Goal: Task Accomplishment & Management: Use online tool/utility

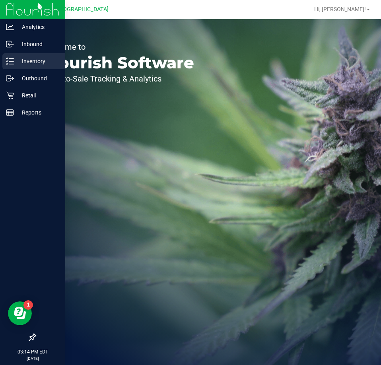
click at [13, 63] on icon at bounding box center [10, 61] width 8 height 8
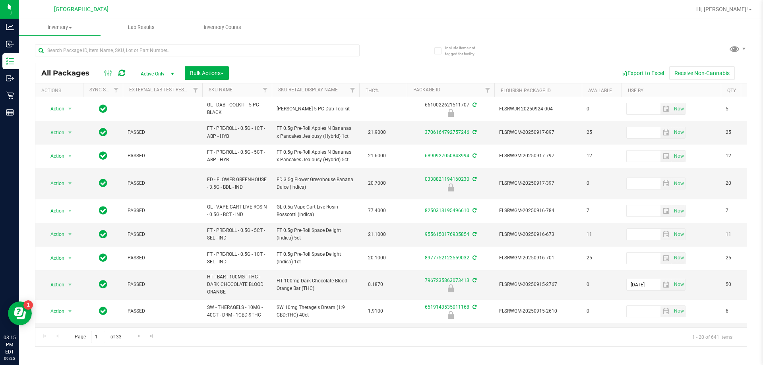
click at [248, 91] on th "SKU Name" at bounding box center [237, 90] width 70 height 14
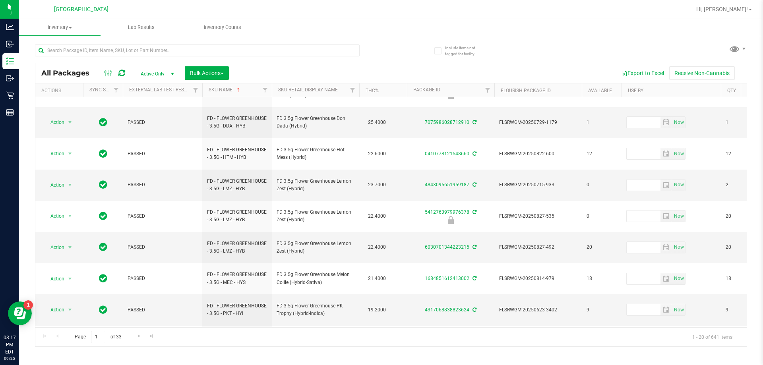
scroll to position [248, 0]
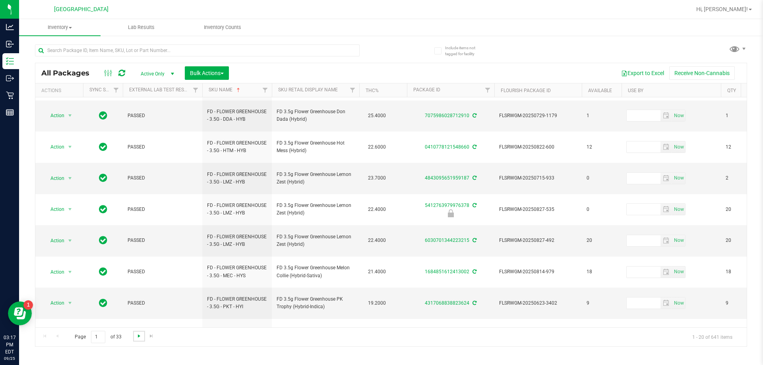
click at [137, 338] on span "Go to the next page" at bounding box center [139, 336] width 6 height 6
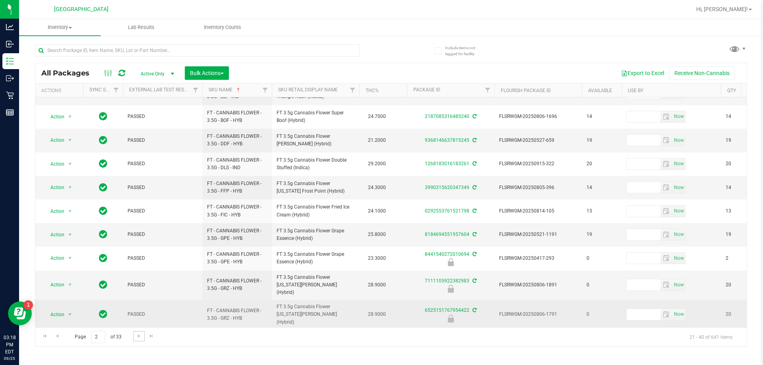
scroll to position [260, 0]
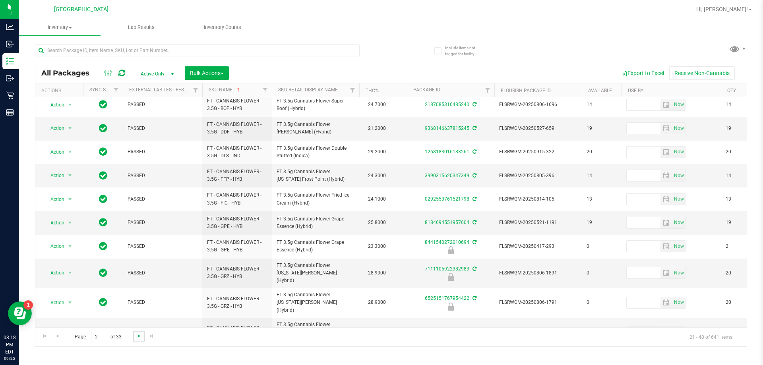
click at [139, 338] on span "Go to the next page" at bounding box center [139, 336] width 6 height 6
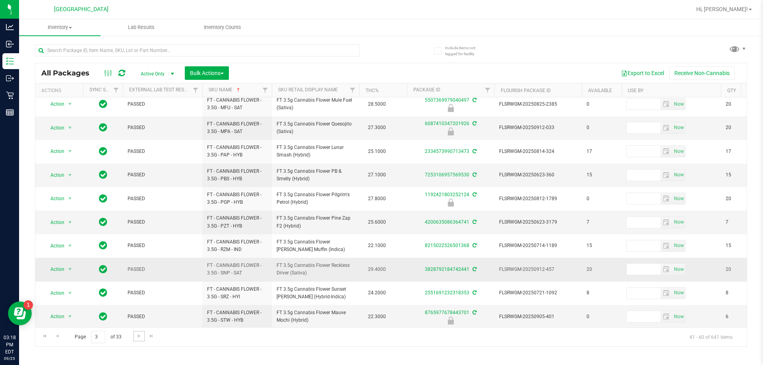
scroll to position [248, 0]
click at [138, 338] on span "Go to the next page" at bounding box center [139, 336] width 6 height 6
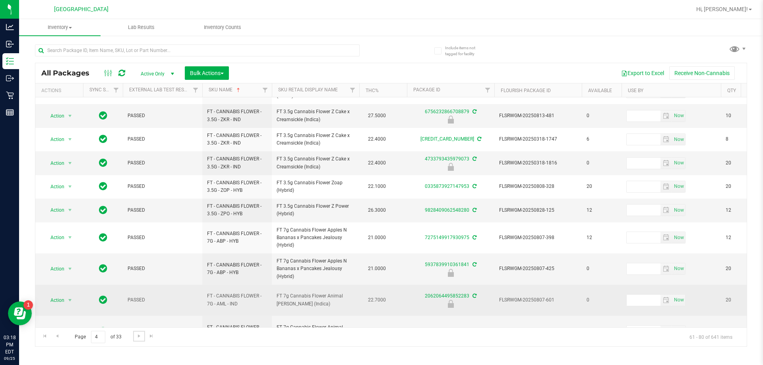
scroll to position [260, 0]
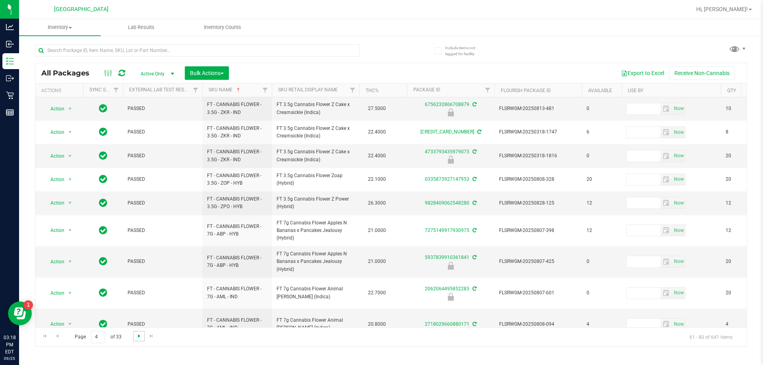
click at [139, 339] on span "Go to the next page" at bounding box center [139, 336] width 6 height 6
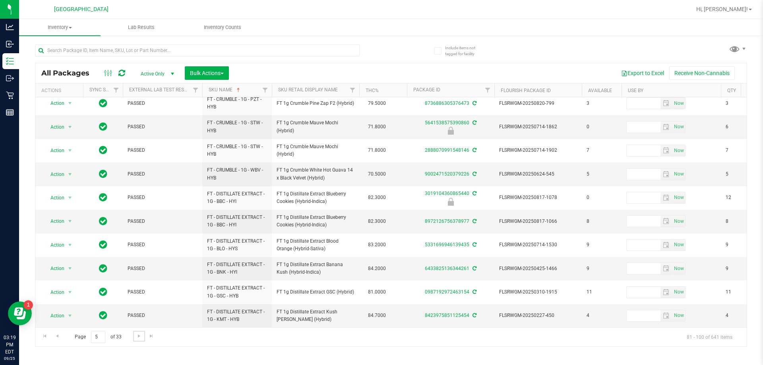
scroll to position [248, 0]
click at [137, 336] on span "Go to the next page" at bounding box center [139, 336] width 6 height 6
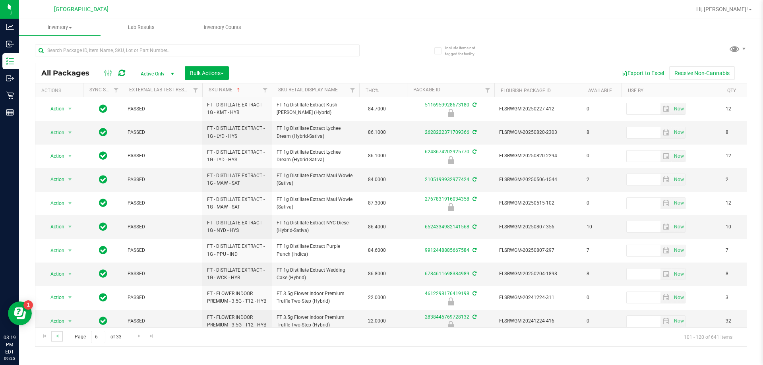
click at [55, 340] on link "Go to the previous page" at bounding box center [57, 336] width 12 height 11
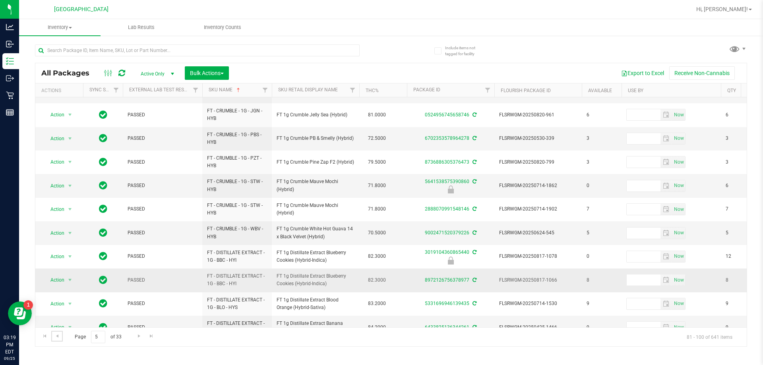
scroll to position [248, 0]
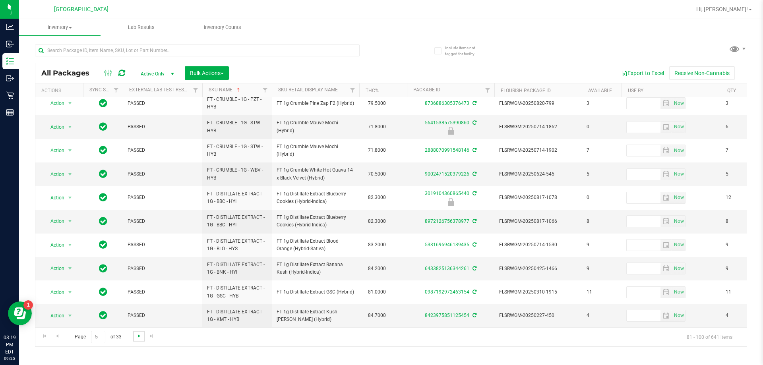
click at [140, 339] on span "Go to the next page" at bounding box center [139, 336] width 6 height 6
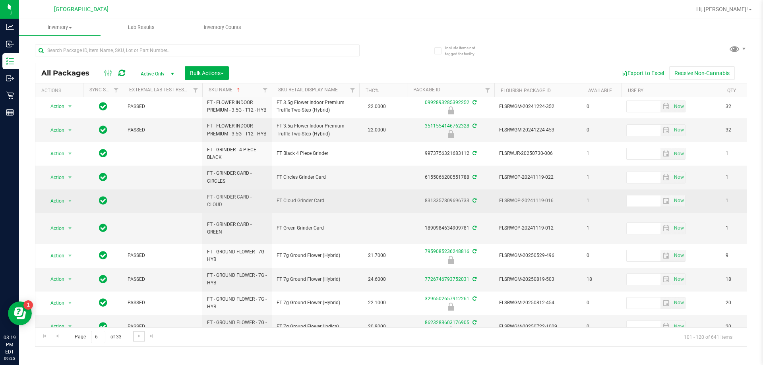
scroll to position [255, 0]
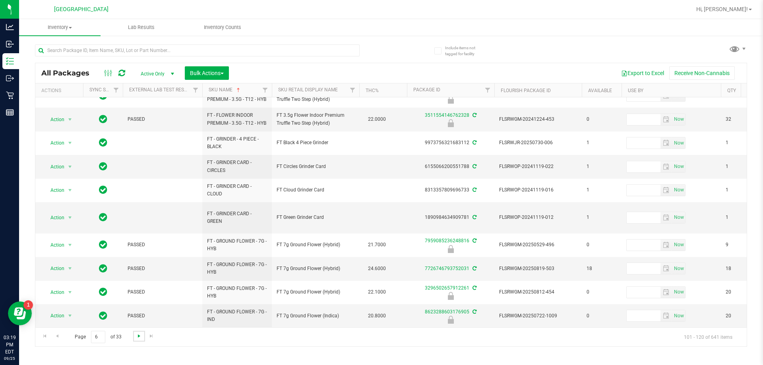
click at [137, 336] on span "Go to the next page" at bounding box center [139, 336] width 6 height 6
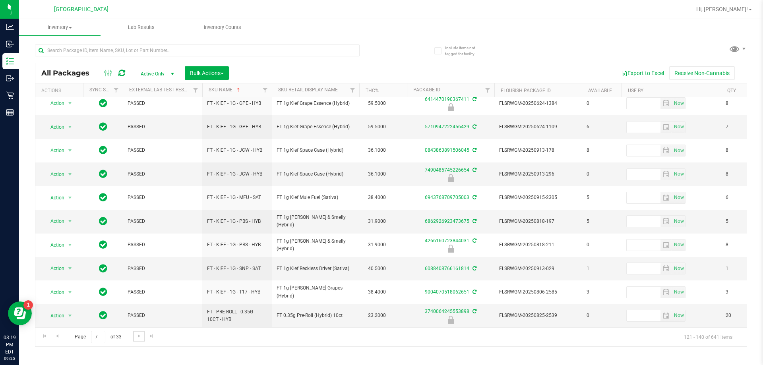
scroll to position [248, 0]
click at [139, 334] on span "Go to the next page" at bounding box center [139, 336] width 6 height 6
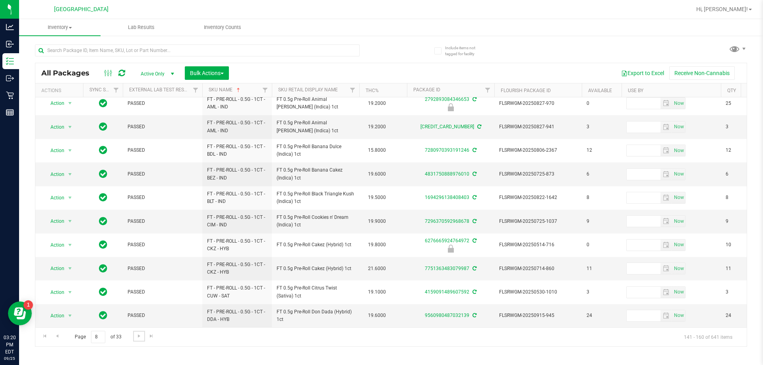
scroll to position [248, 0]
click at [139, 336] on span "Go to the next page" at bounding box center [139, 336] width 6 height 6
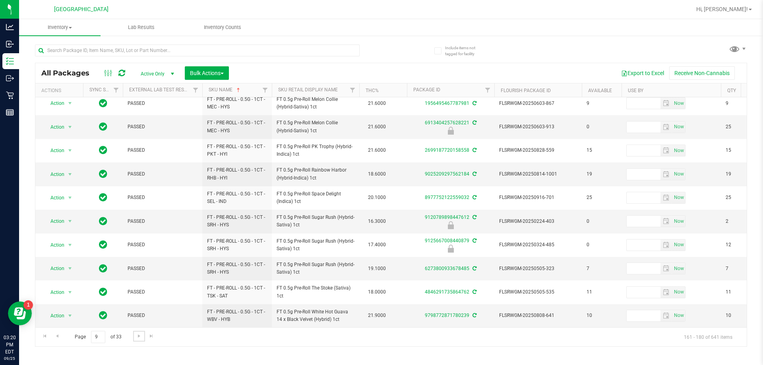
scroll to position [248, 0]
click at [138, 334] on span "Go to the next page" at bounding box center [139, 336] width 6 height 6
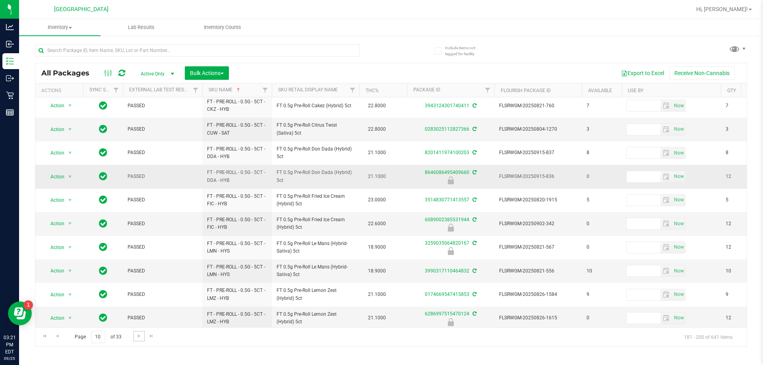
scroll to position [248, 0]
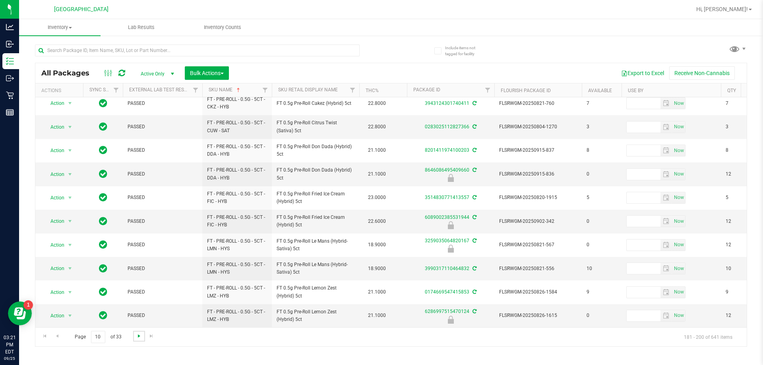
click at [139, 338] on span "Go to the next page" at bounding box center [139, 336] width 6 height 6
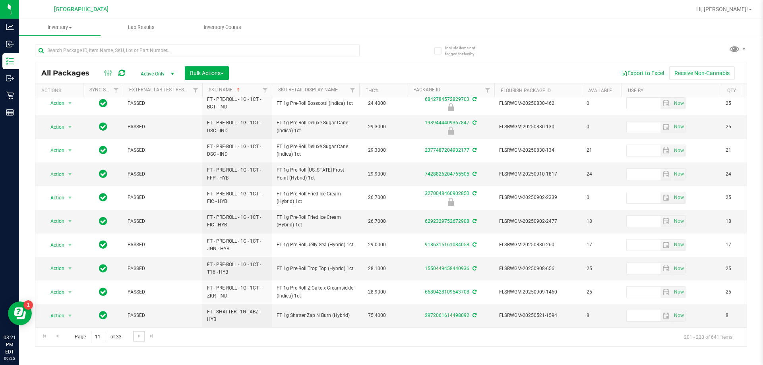
scroll to position [248, 0]
click at [139, 337] on span "Go to the next page" at bounding box center [139, 336] width 6 height 6
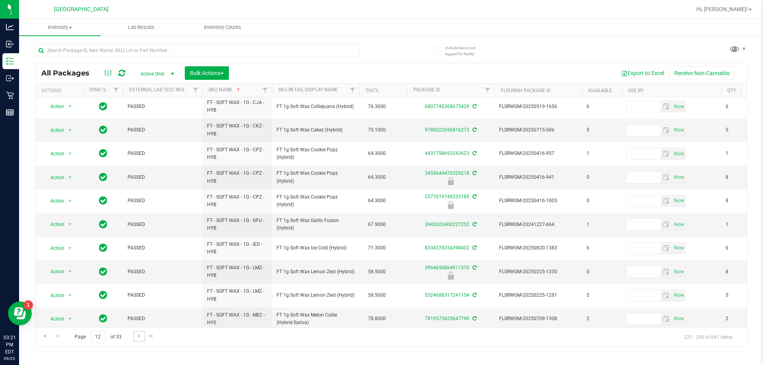
scroll to position [248, 0]
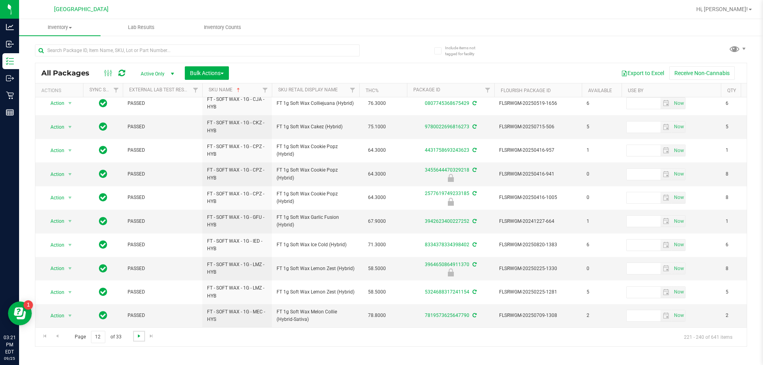
click at [139, 339] on span "Go to the next page" at bounding box center [139, 336] width 6 height 6
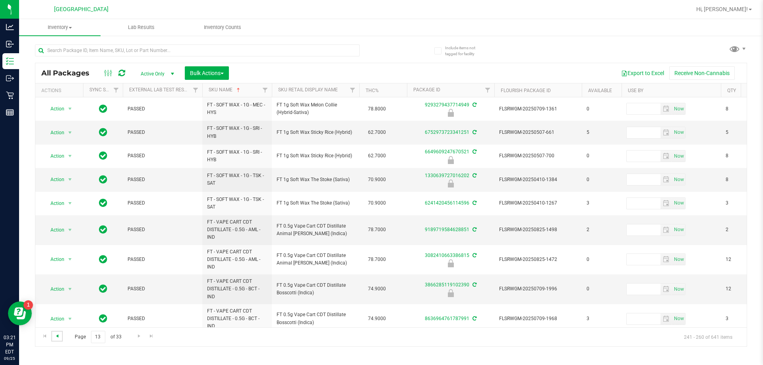
click at [58, 334] on span "Go to the previous page" at bounding box center [57, 336] width 6 height 6
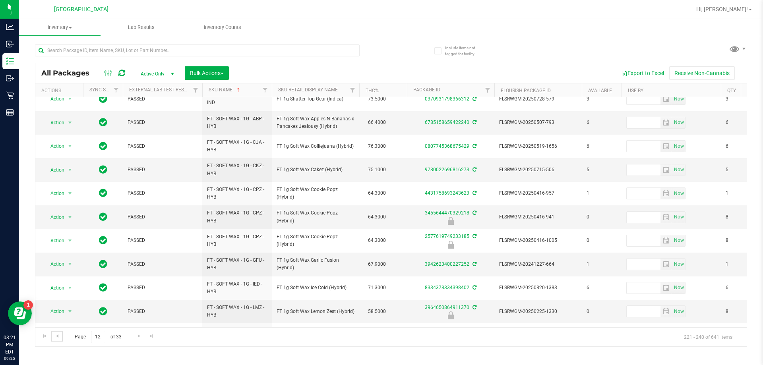
scroll to position [248, 0]
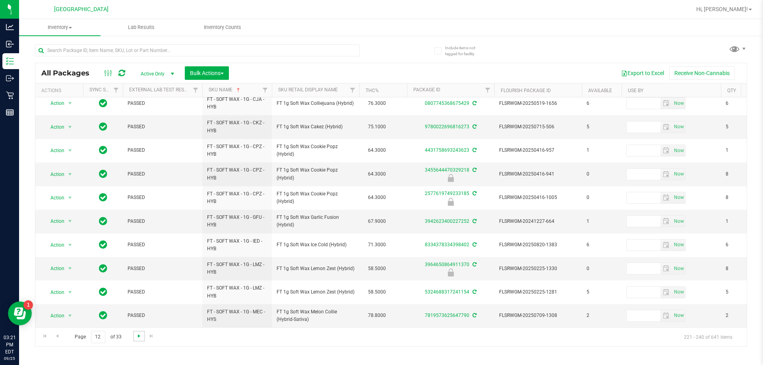
click at [141, 335] on span "Go to the next page" at bounding box center [139, 336] width 6 height 6
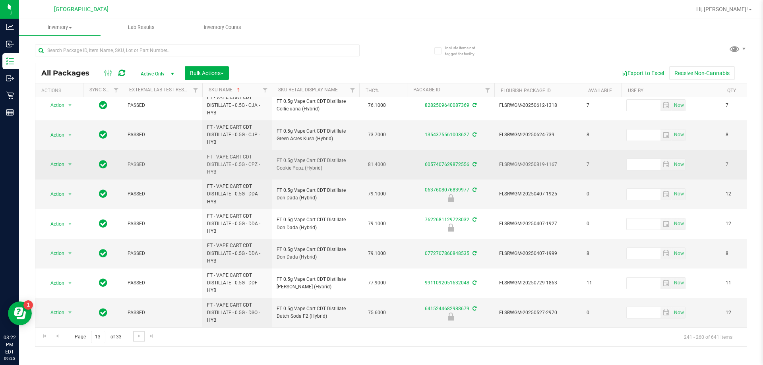
scroll to position [338, 0]
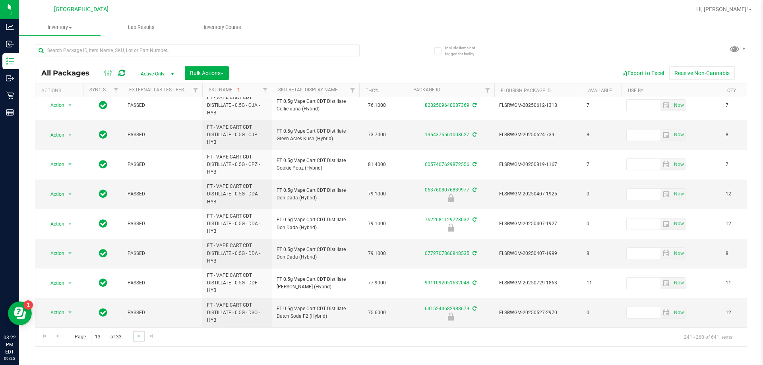
click at [140, 341] on link "Go to the next page" at bounding box center [139, 336] width 12 height 11
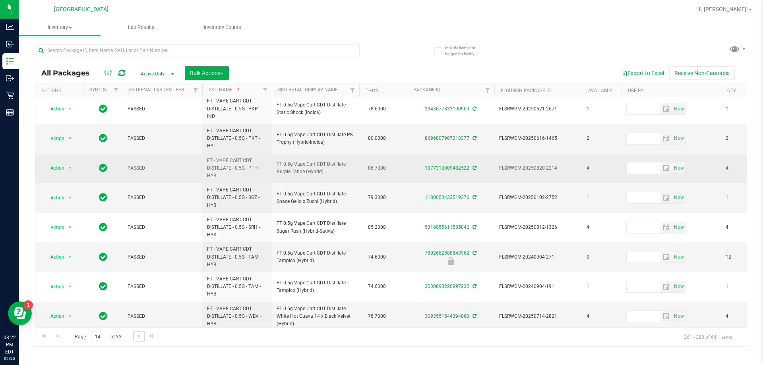
scroll to position [369, 0]
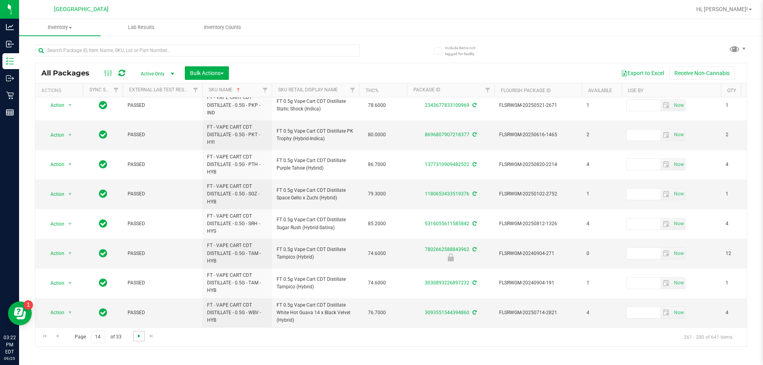
click at [140, 337] on span "Go to the next page" at bounding box center [139, 336] width 6 height 6
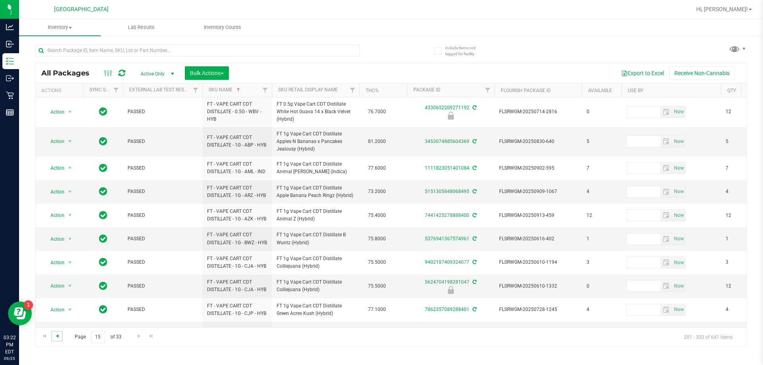
click at [58, 335] on span "Go to the previous page" at bounding box center [57, 336] width 6 height 6
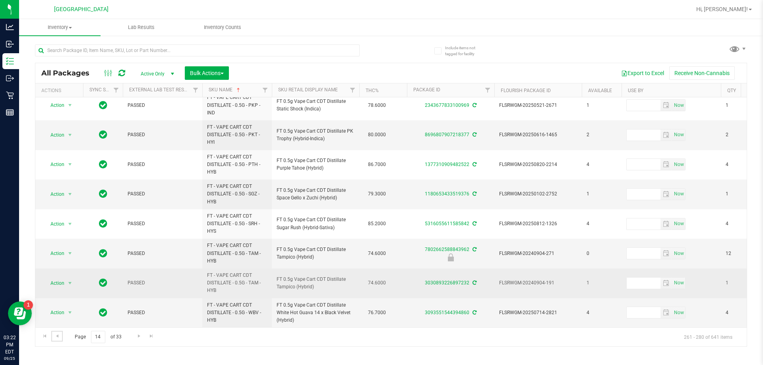
scroll to position [369, 0]
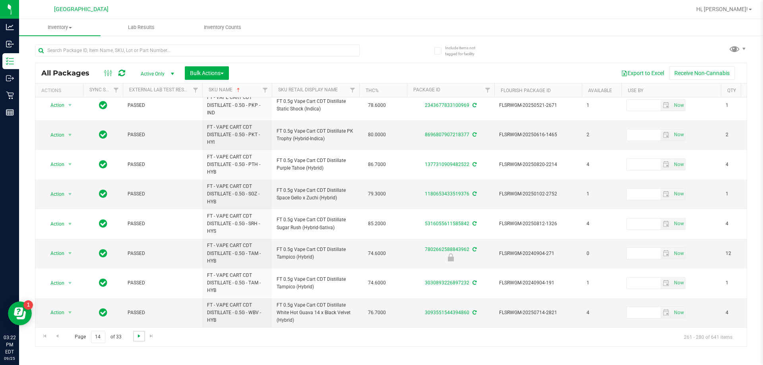
click at [140, 338] on span "Go to the next page" at bounding box center [139, 336] width 6 height 6
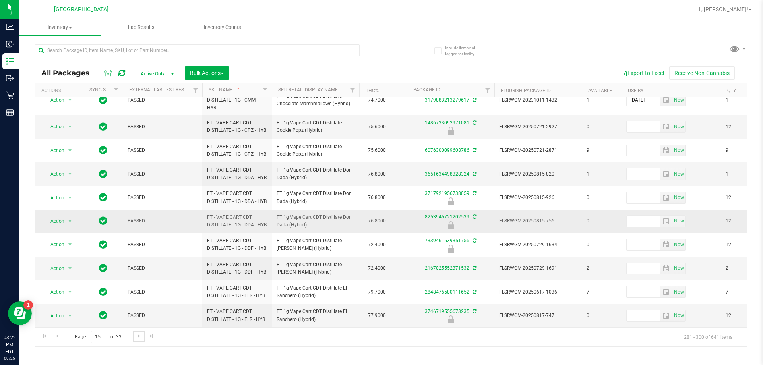
scroll to position [302, 0]
click at [136, 336] on span "Go to the next page" at bounding box center [139, 336] width 6 height 6
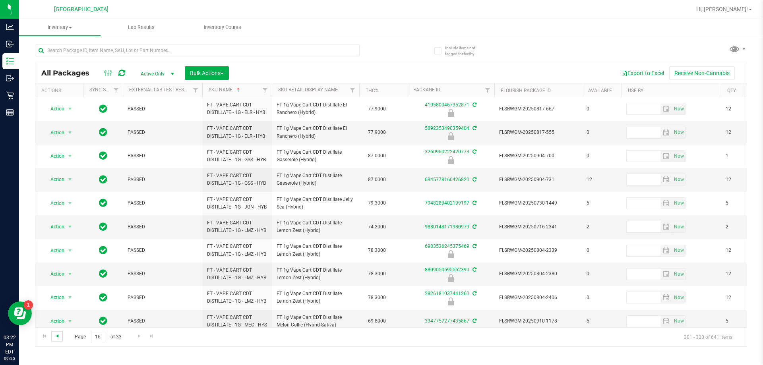
click at [60, 334] on span "Go to the previous page" at bounding box center [57, 336] width 6 height 6
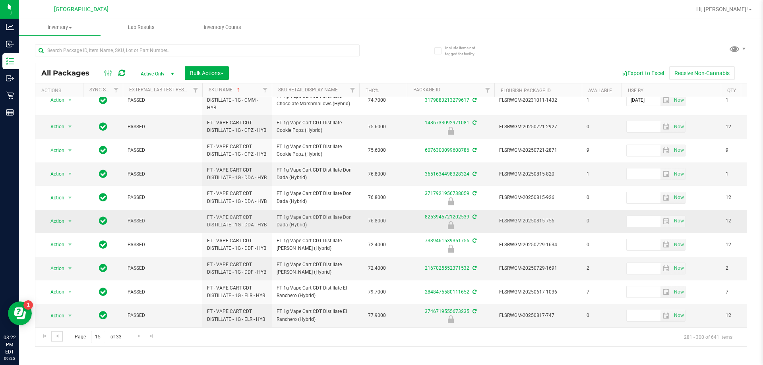
scroll to position [302, 0]
click at [137, 338] on span "Go to the next page" at bounding box center [139, 336] width 6 height 6
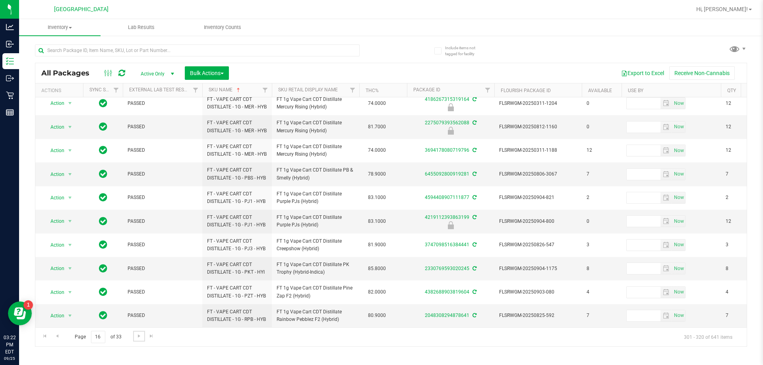
scroll to position [308, 0]
click at [139, 334] on span "Go to the next page" at bounding box center [139, 336] width 6 height 6
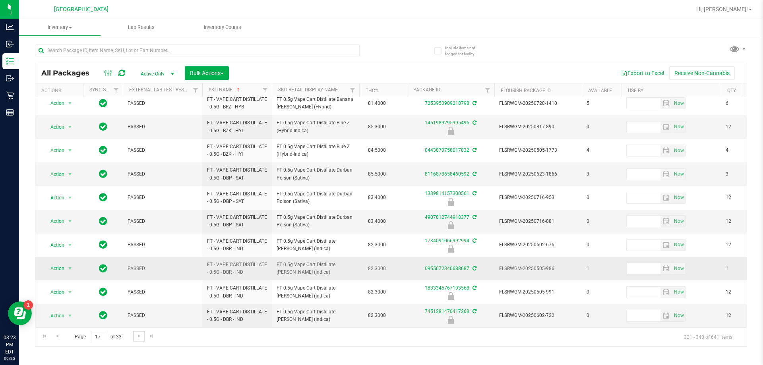
scroll to position [257, 0]
click at [136, 335] on span "Go to the next page" at bounding box center [139, 336] width 6 height 6
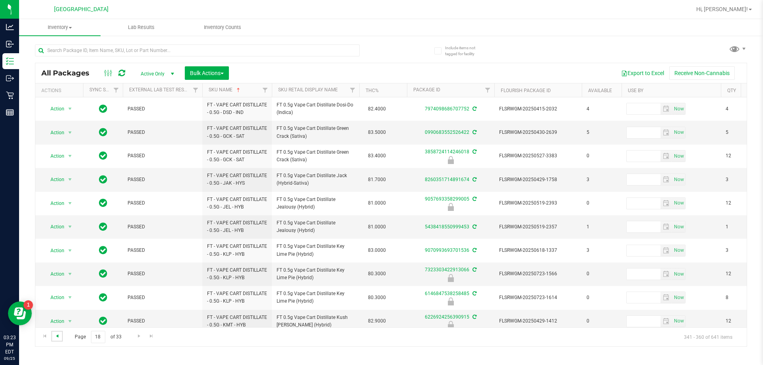
click at [57, 333] on span "Go to the previous page" at bounding box center [57, 336] width 6 height 6
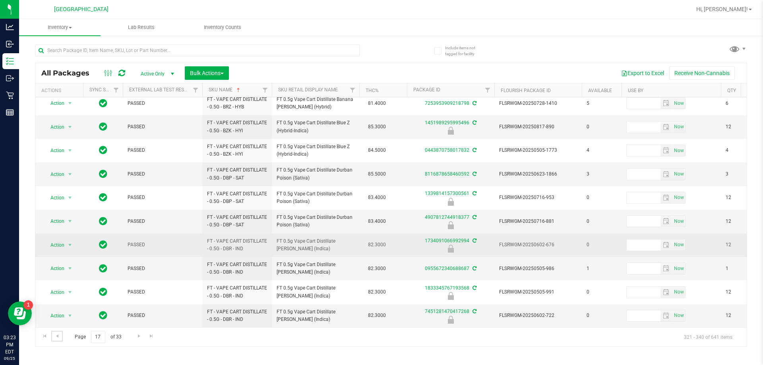
scroll to position [257, 0]
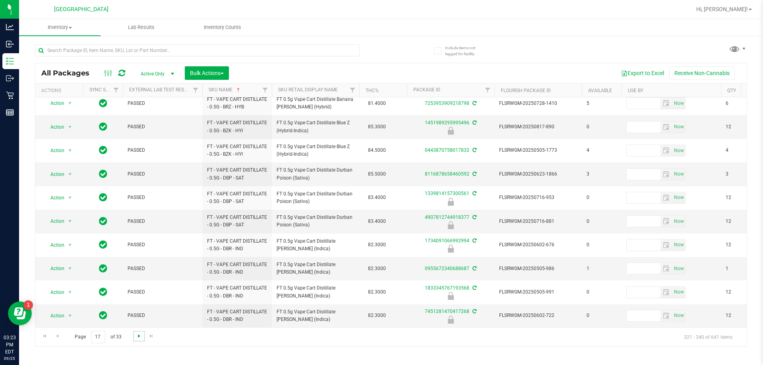
click at [140, 333] on span "Go to the next page" at bounding box center [139, 336] width 6 height 6
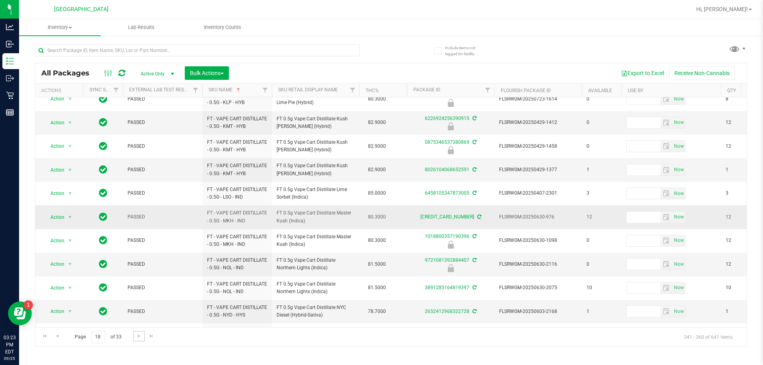
scroll to position [248, 0]
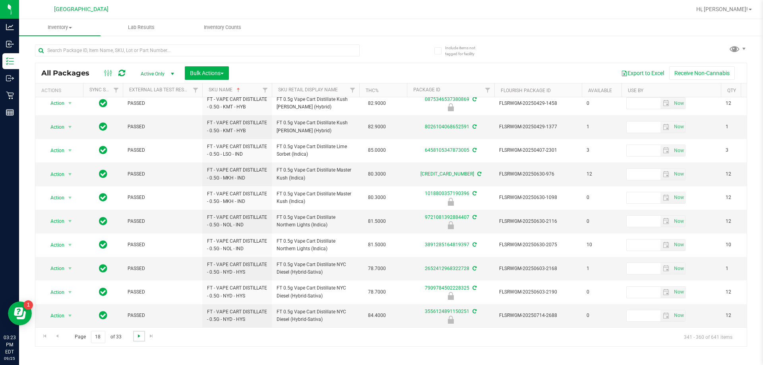
click at [138, 339] on span "Go to the next page" at bounding box center [139, 336] width 6 height 6
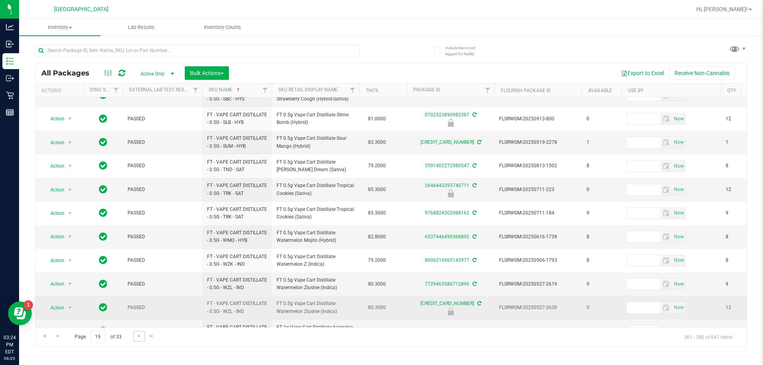
scroll to position [255, 0]
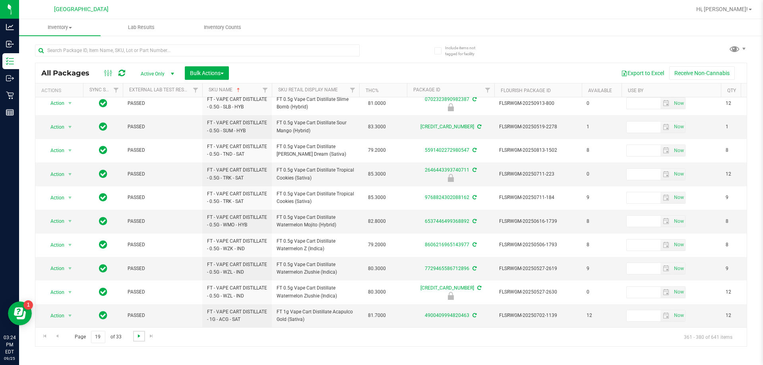
click at [140, 334] on span "Go to the next page" at bounding box center [139, 336] width 6 height 6
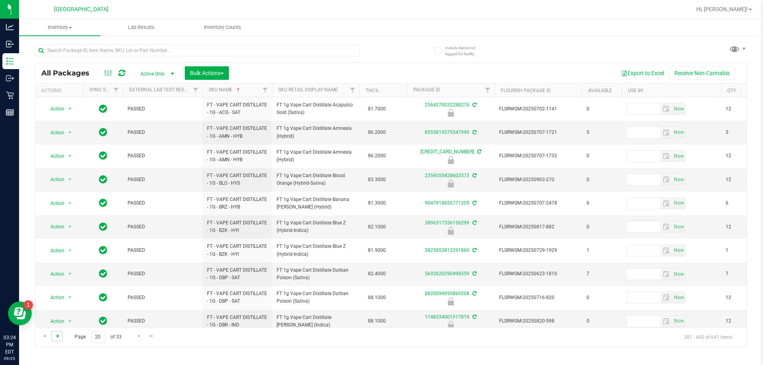
click at [58, 339] on span "Go to the previous page" at bounding box center [57, 336] width 6 height 6
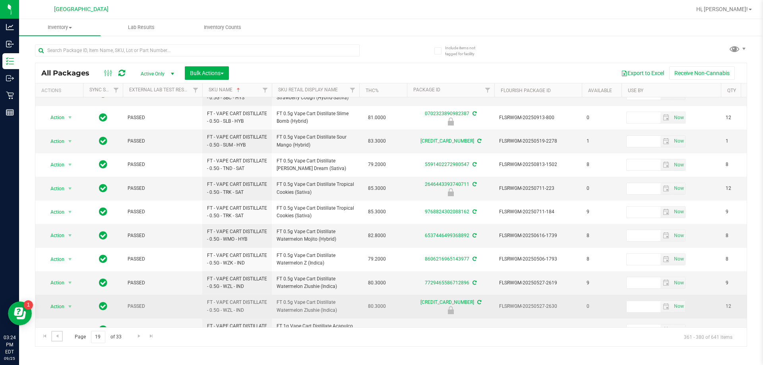
scroll to position [255, 0]
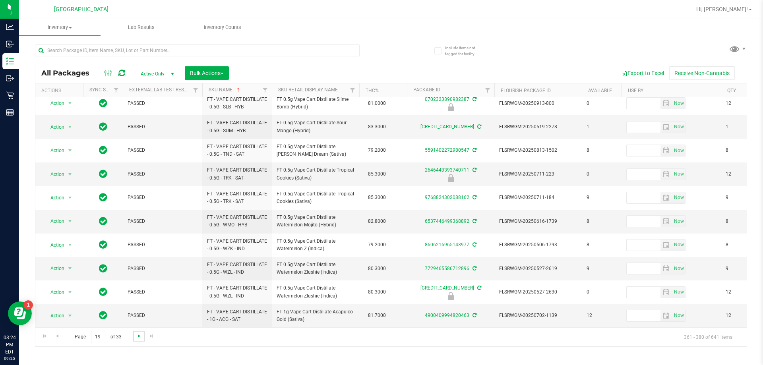
click at [140, 337] on span "Go to the next page" at bounding box center [139, 336] width 6 height 6
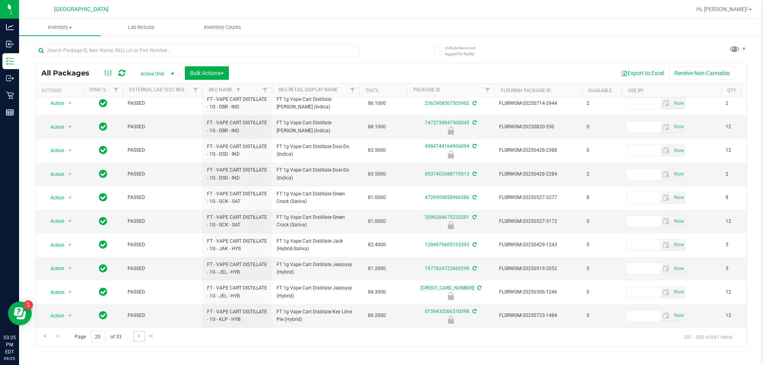
scroll to position [248, 0]
click at [139, 337] on span "Go to the next page" at bounding box center [139, 336] width 6 height 6
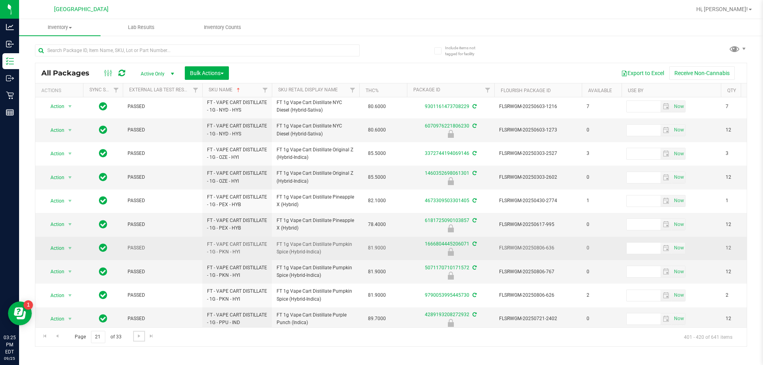
scroll to position [248, 0]
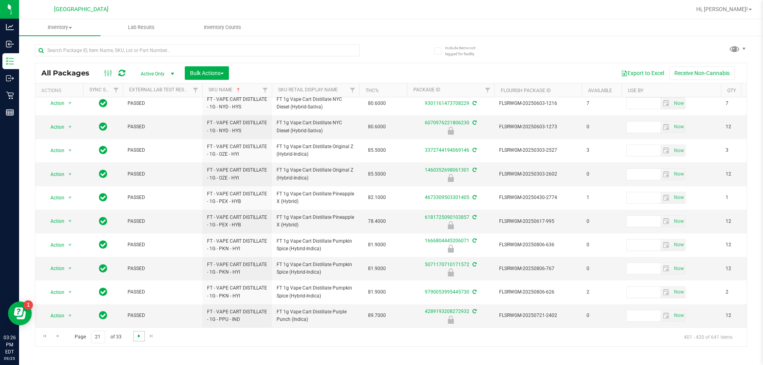
click at [141, 335] on span "Go to the next page" at bounding box center [139, 336] width 6 height 6
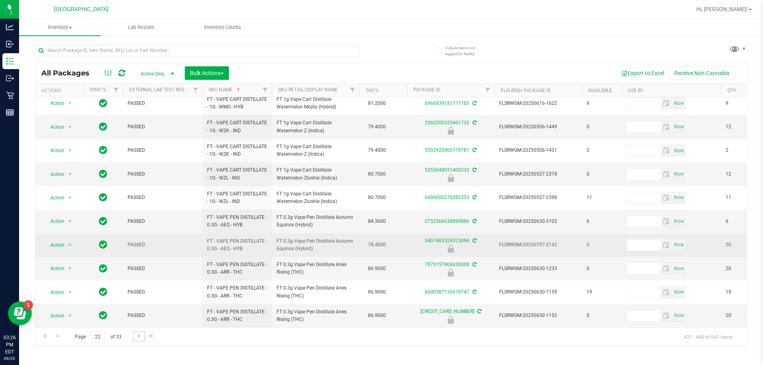
scroll to position [248, 0]
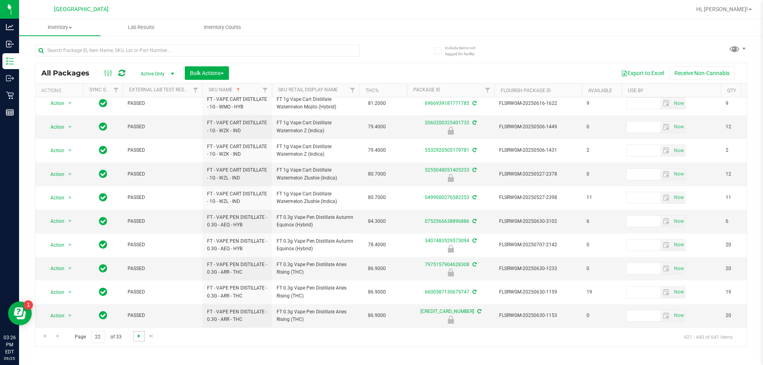
click at [139, 336] on span "Go to the next page" at bounding box center [139, 336] width 6 height 6
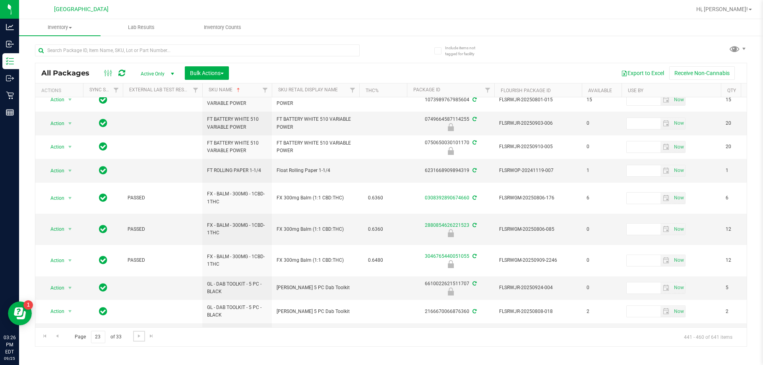
scroll to position [248, 0]
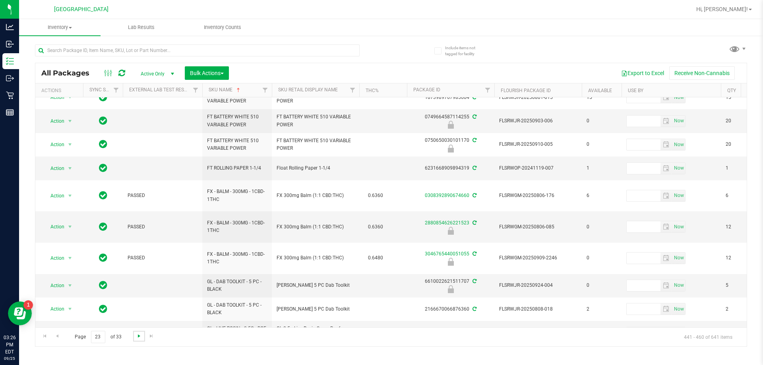
click at [140, 338] on span "Go to the next page" at bounding box center [139, 336] width 6 height 6
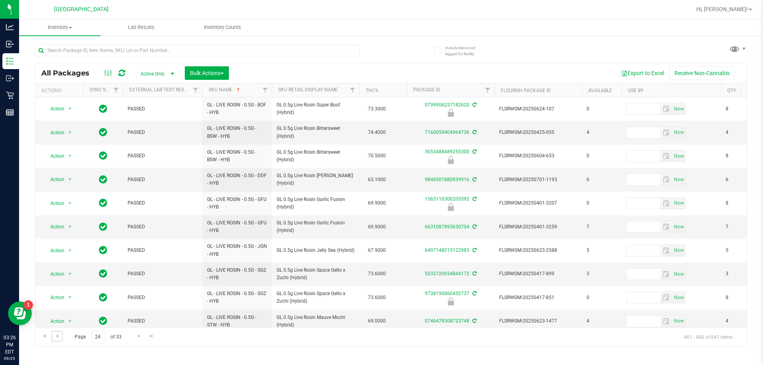
click at [60, 334] on link "Go to the previous page" at bounding box center [57, 336] width 12 height 11
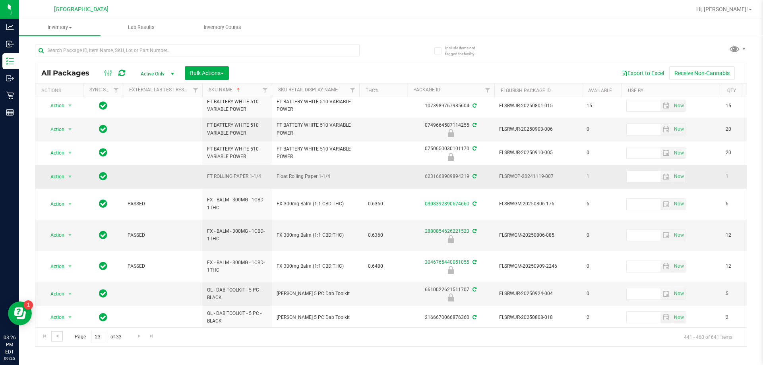
scroll to position [248, 0]
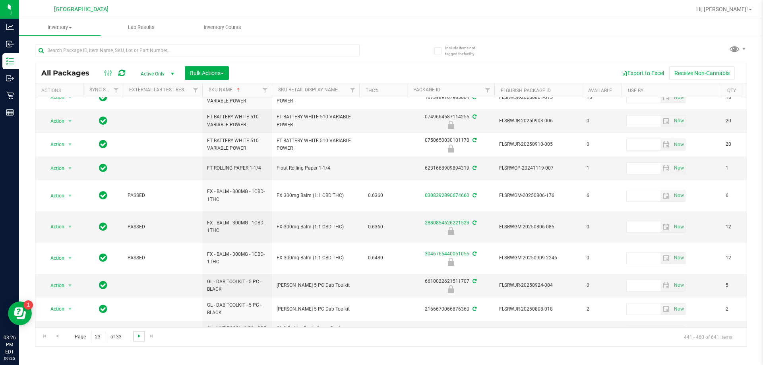
click at [137, 335] on span "Go to the next page" at bounding box center [139, 336] width 6 height 6
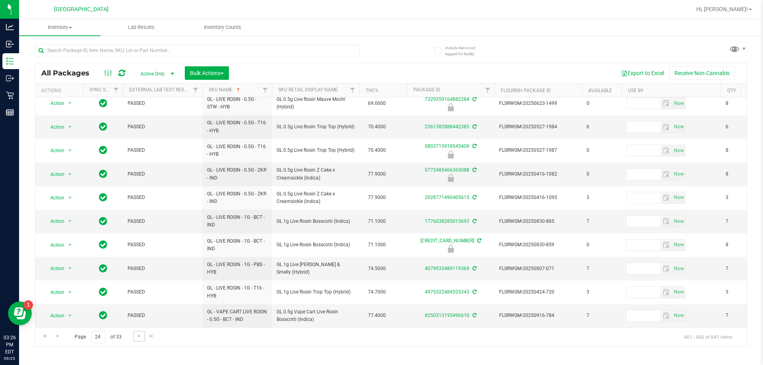
scroll to position [248, 0]
click at [138, 338] on span "Go to the next page" at bounding box center [139, 336] width 6 height 6
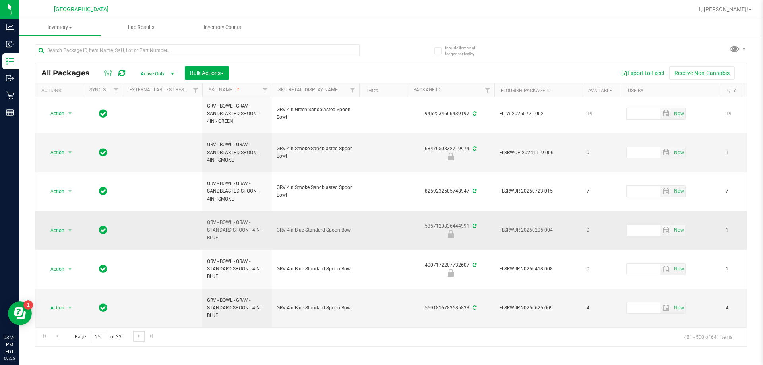
scroll to position [363, 0]
click at [138, 341] on link "Go to the next page" at bounding box center [139, 336] width 12 height 11
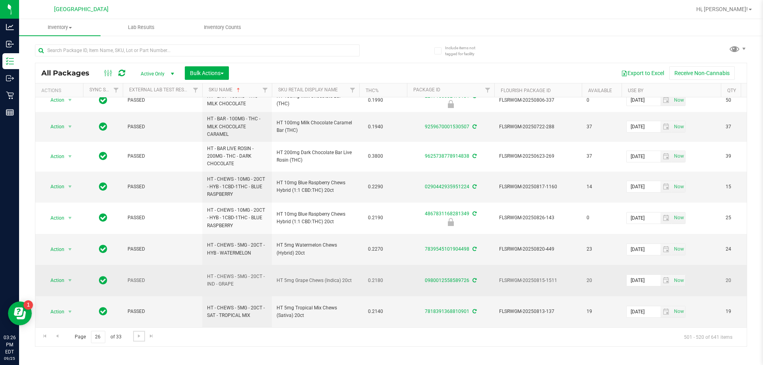
scroll to position [335, 0]
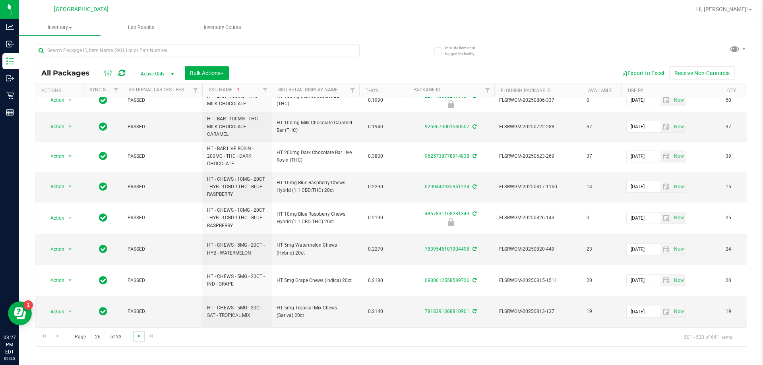
click at [140, 334] on span "Go to the next page" at bounding box center [139, 336] width 6 height 6
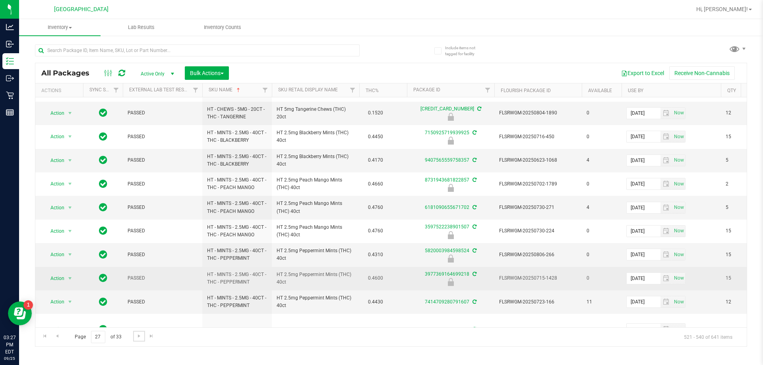
scroll to position [263, 0]
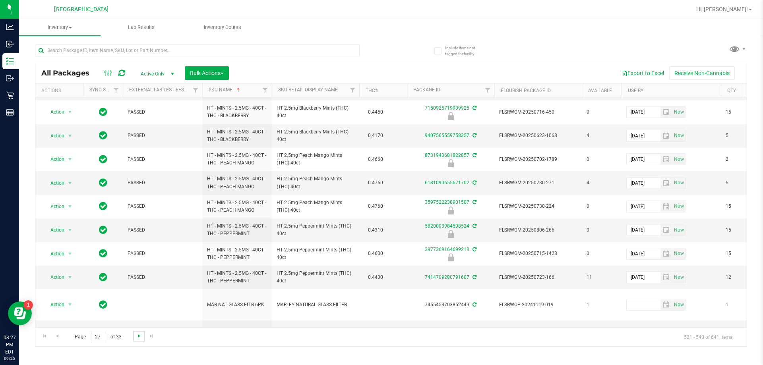
click at [139, 338] on span "Go to the next page" at bounding box center [139, 336] width 6 height 6
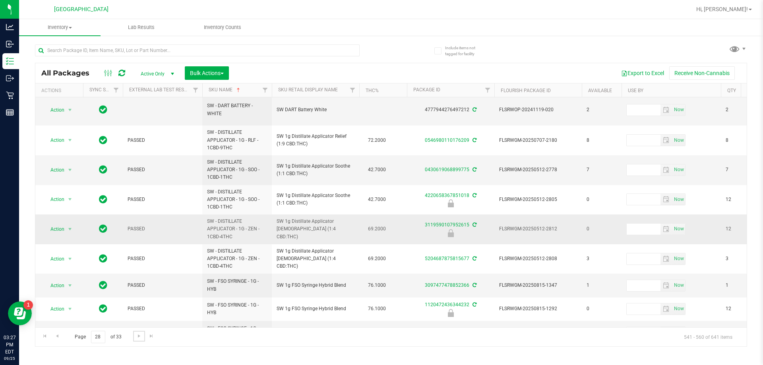
scroll to position [338, 0]
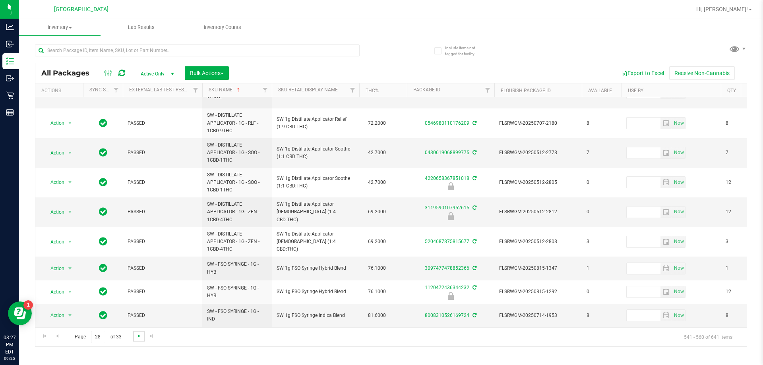
click at [137, 338] on span "Go to the next page" at bounding box center [139, 336] width 6 height 6
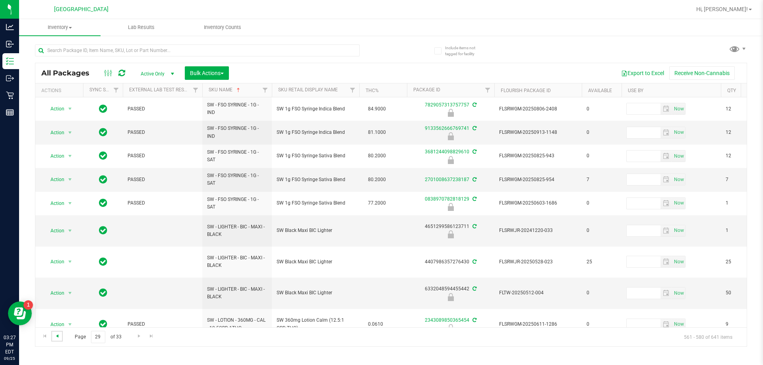
click at [57, 339] on span "Go to the previous page" at bounding box center [57, 336] width 6 height 6
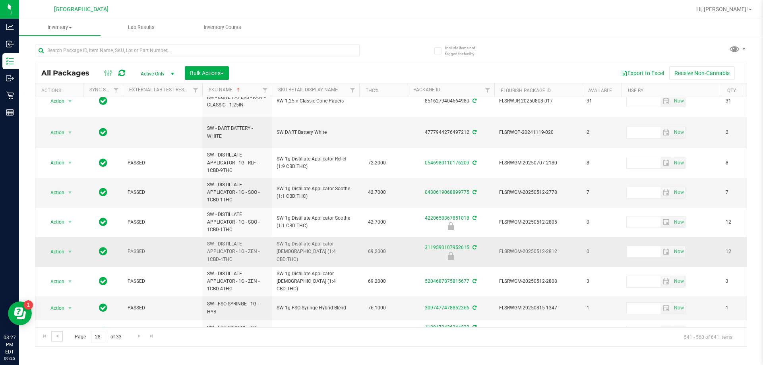
scroll to position [338, 0]
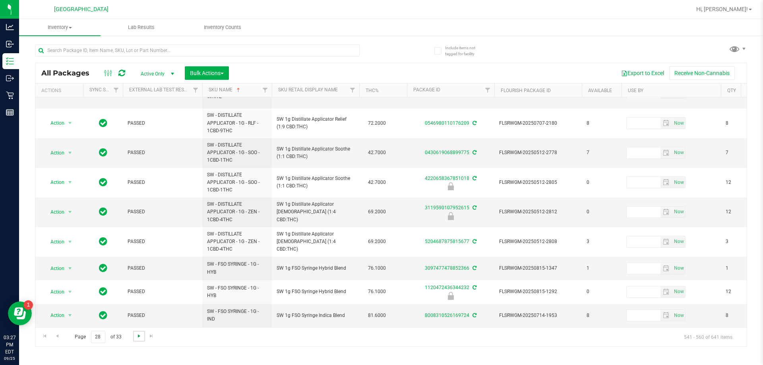
click at [139, 337] on span "Go to the next page" at bounding box center [139, 336] width 6 height 6
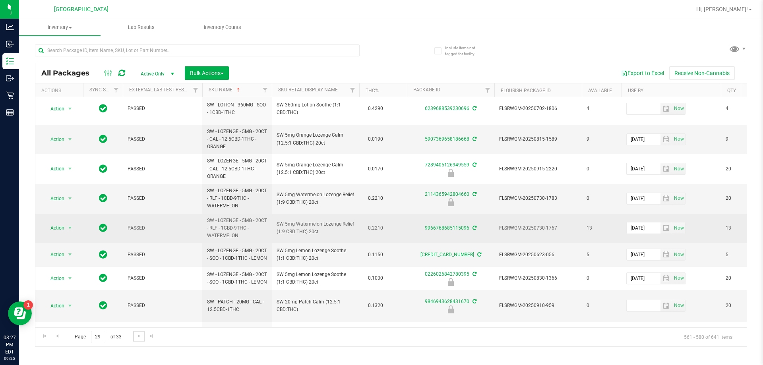
scroll to position [307, 0]
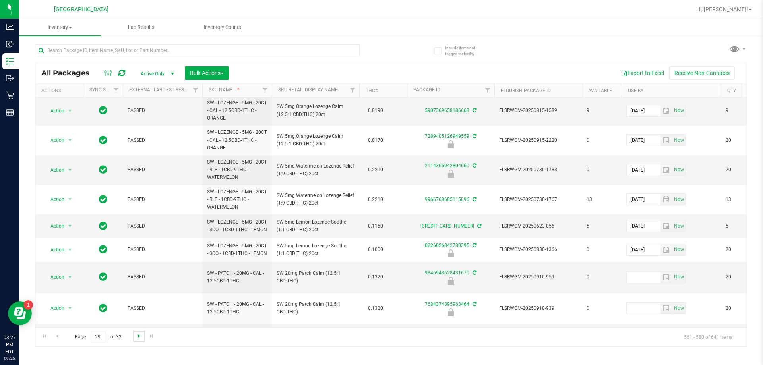
click at [138, 337] on span "Go to the next page" at bounding box center [139, 336] width 6 height 6
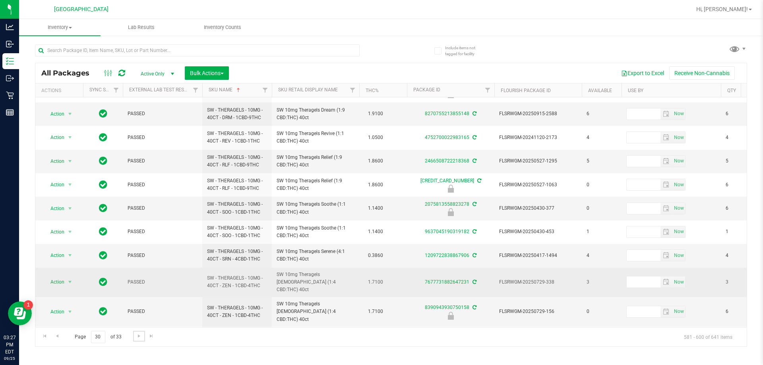
scroll to position [248, 0]
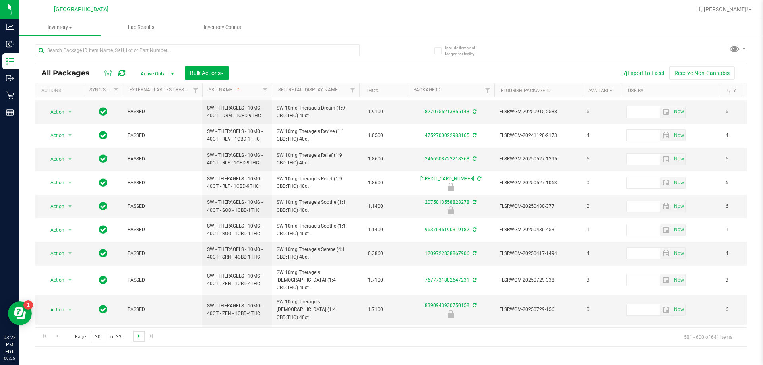
click at [139, 336] on span "Go to the next page" at bounding box center [139, 336] width 6 height 6
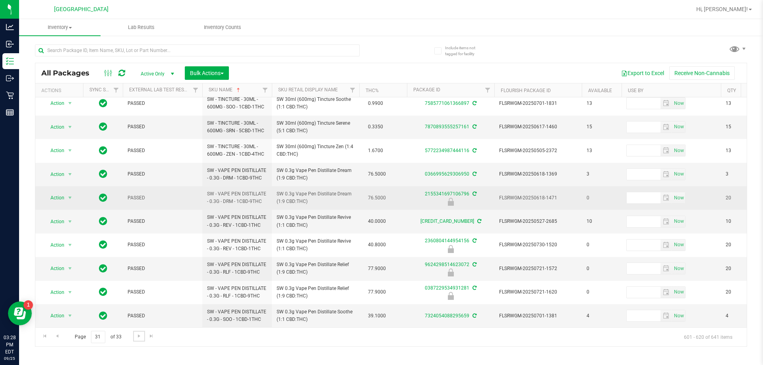
scroll to position [254, 0]
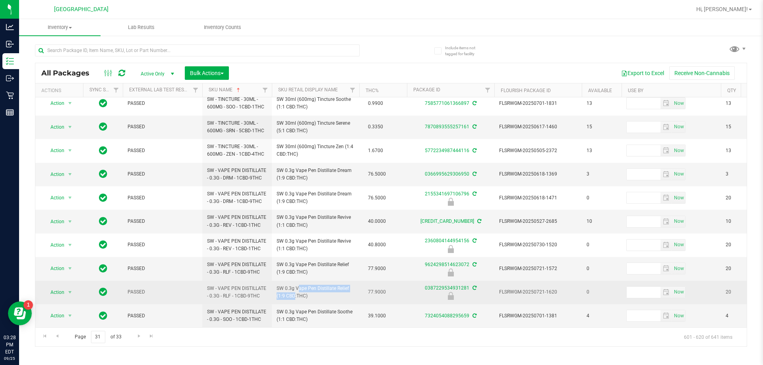
drag, startPoint x: 331, startPoint y: 285, endPoint x: 281, endPoint y: 285, distance: 50.1
click at [275, 285] on td "SW 0.3g Vape Pen Distillate Relief (1:9 CBD:THC)" at bounding box center [315, 292] width 87 height 23
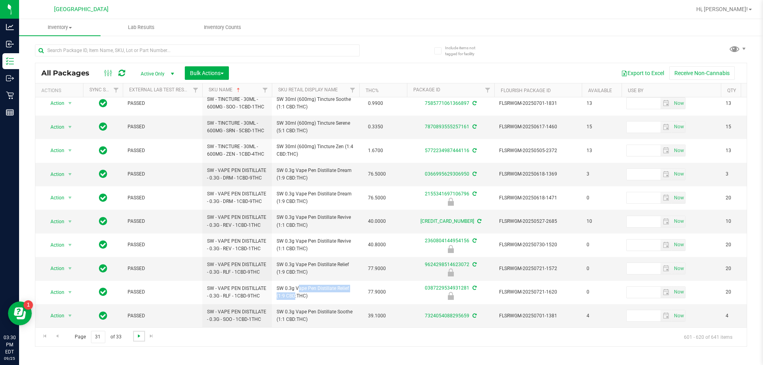
click at [139, 334] on span "Go to the next page" at bounding box center [139, 336] width 6 height 6
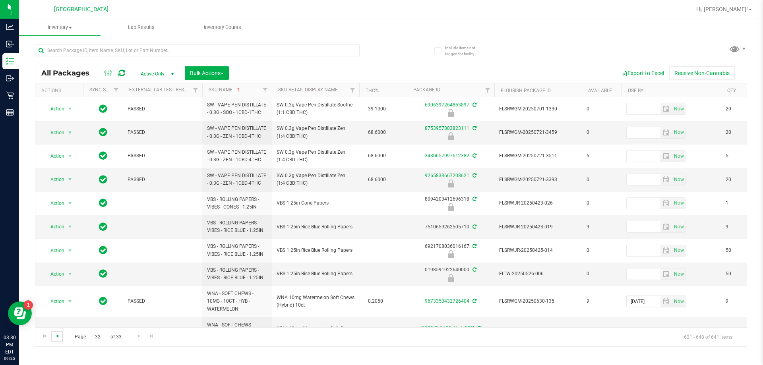
click at [60, 334] on span "Go to the previous page" at bounding box center [57, 336] width 6 height 6
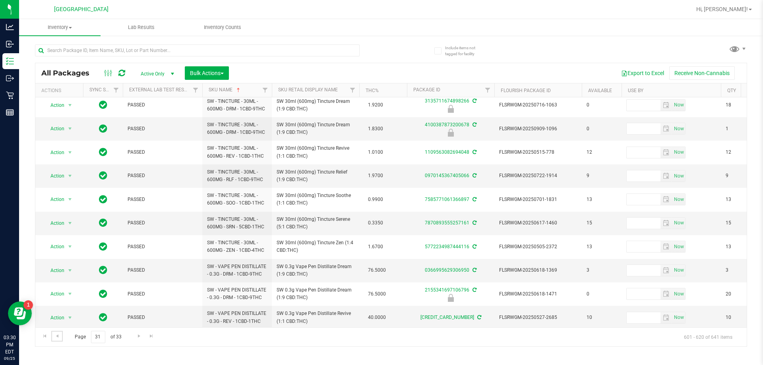
scroll to position [254, 0]
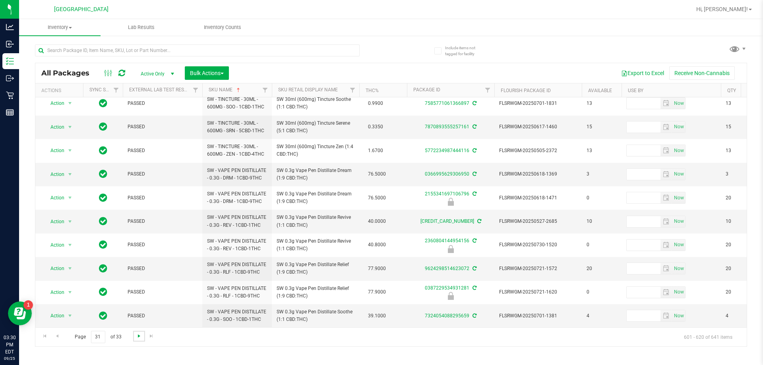
click at [139, 338] on span "Go to the next page" at bounding box center [139, 336] width 6 height 6
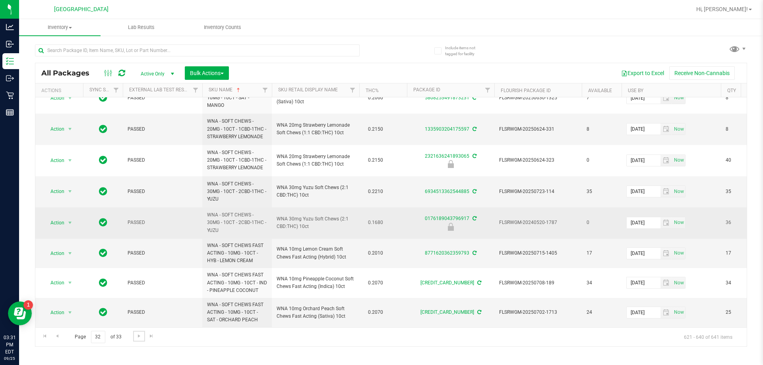
scroll to position [335, 0]
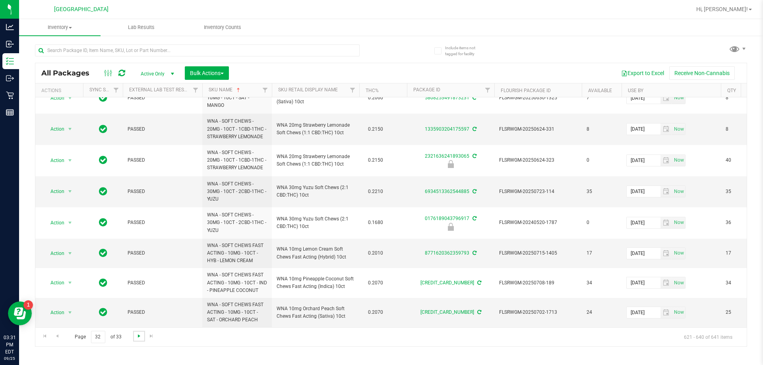
click at [137, 335] on span "Go to the next page" at bounding box center [139, 336] width 6 height 6
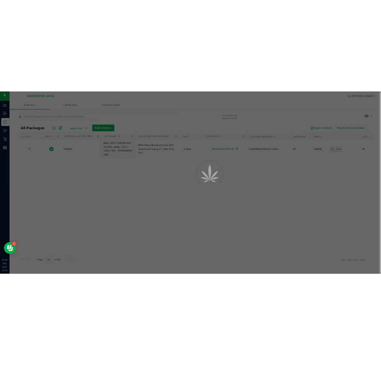
scroll to position [0, 0]
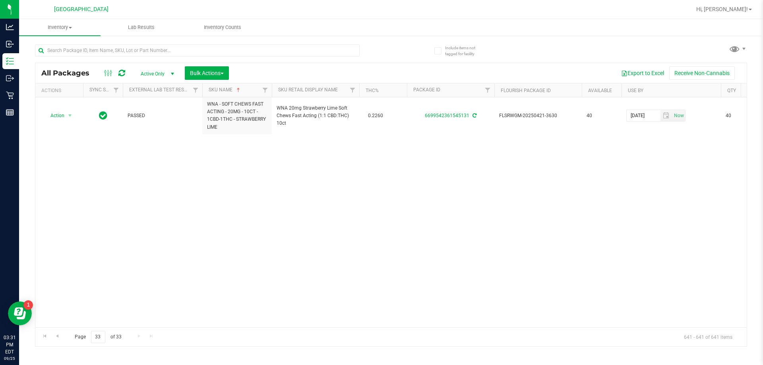
click at [196, 213] on div "Action Action Adjust qty Create package Edit attributes Global inventory Locate…" at bounding box center [391, 212] width 712 height 230
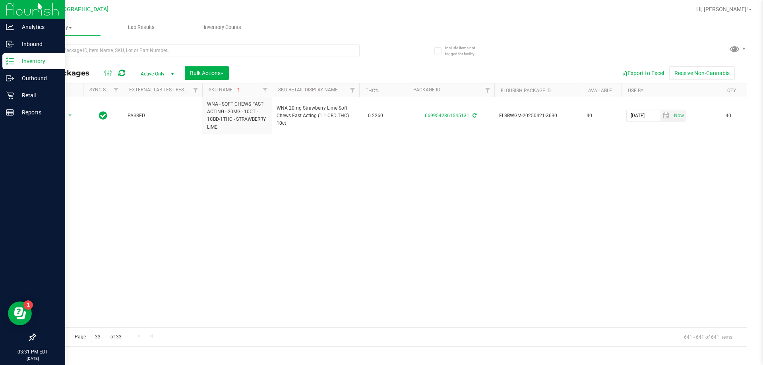
click at [22, 11] on img at bounding box center [32, 9] width 53 height 19
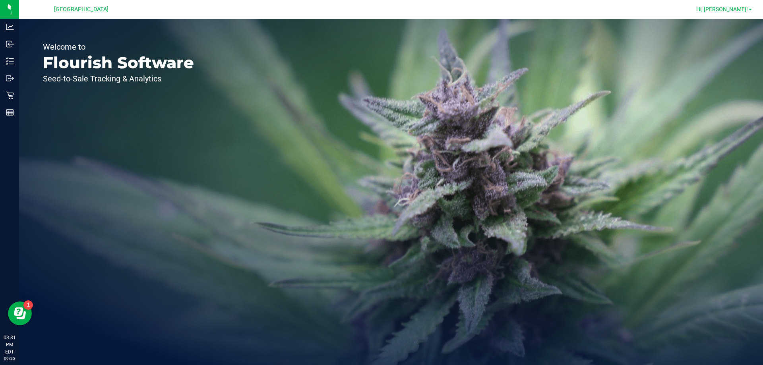
click at [380, 13] on link "Hi, [PERSON_NAME]!" at bounding box center [724, 9] width 62 height 8
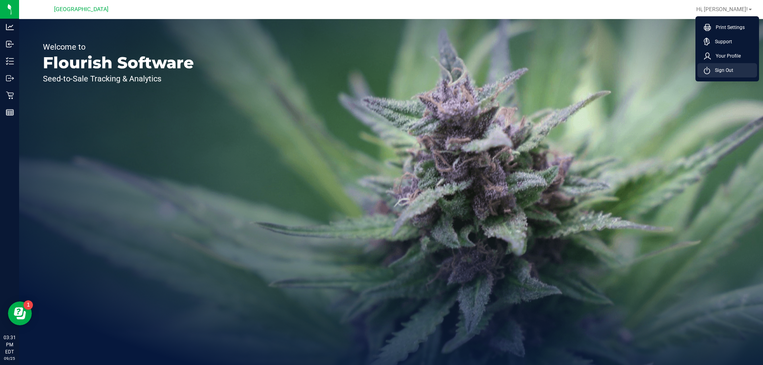
click at [380, 70] on span "Sign Out" at bounding box center [721, 70] width 23 height 8
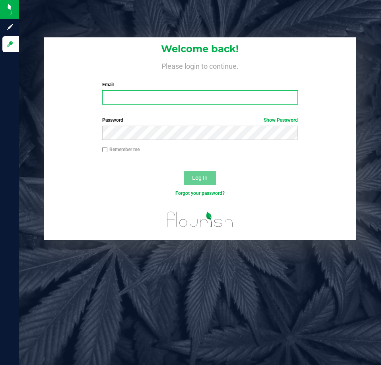
click at [149, 104] on input "Email" at bounding box center [200, 97] width 196 height 14
type input "[EMAIL_ADDRESS][DOMAIN_NAME]"
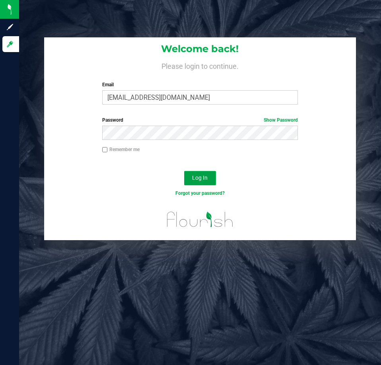
click at [199, 180] on span "Log In" at bounding box center [200, 178] width 16 height 6
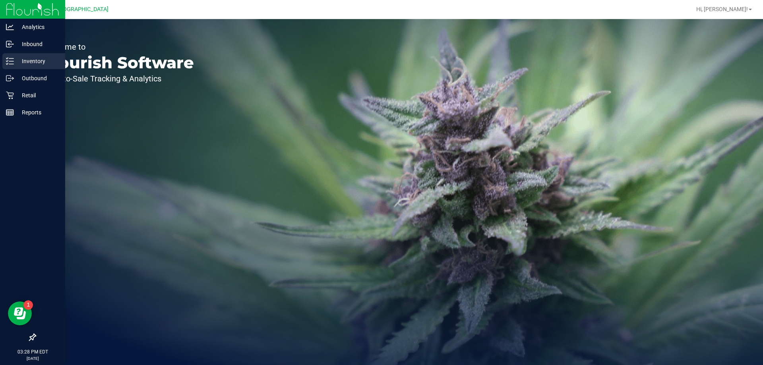
click at [24, 66] on div "Inventory" at bounding box center [33, 61] width 63 height 16
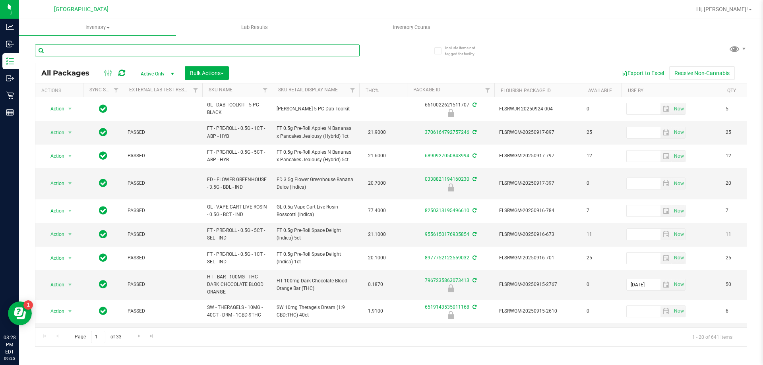
click at [105, 51] on input "text" at bounding box center [197, 51] width 325 height 12
paste input "SW 0.3g Vape Pen Distillate Relief"
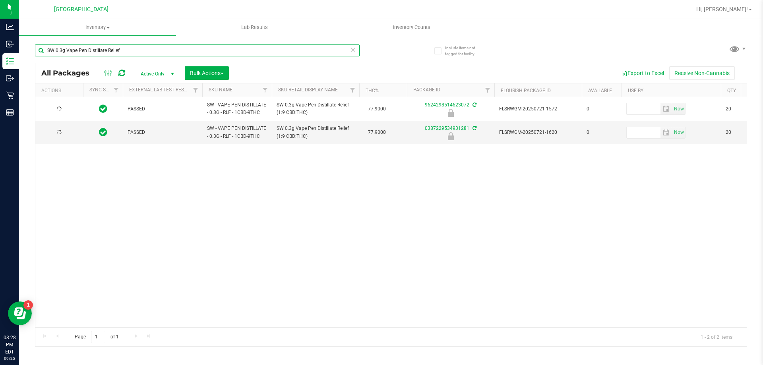
type input "SW 0.3g Vape Pen Distillate Relief"
click at [162, 210] on div "PASSED SW - VAPE PEN DISTILLATE - 0.3G - RLF - 1CBD-9THC SW 0.3g Vape Pen Disti…" at bounding box center [391, 212] width 712 height 230
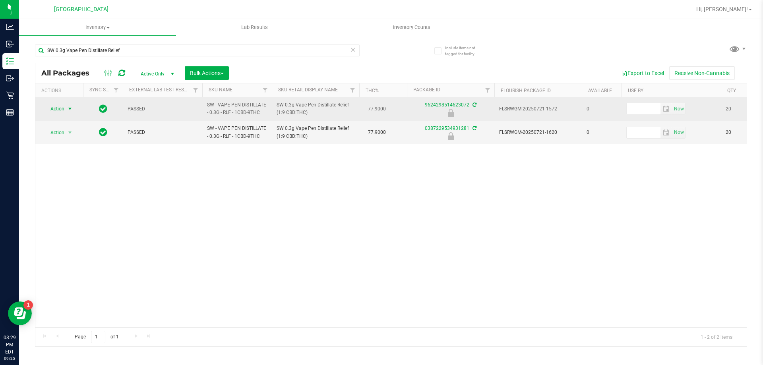
click at [62, 110] on span "Action" at bounding box center [53, 108] width 21 height 11
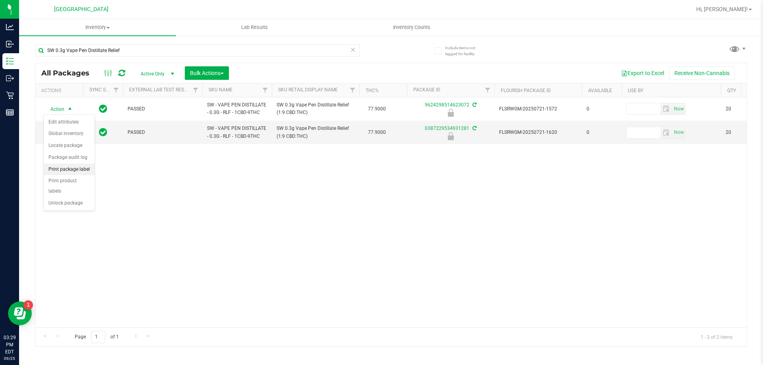
click at [72, 168] on li "Print package label" at bounding box center [69, 170] width 51 height 12
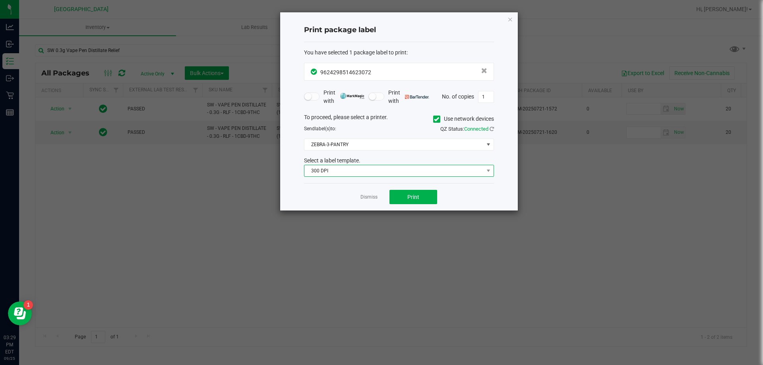
click at [361, 176] on span "300 DPI" at bounding box center [394, 170] width 179 height 11
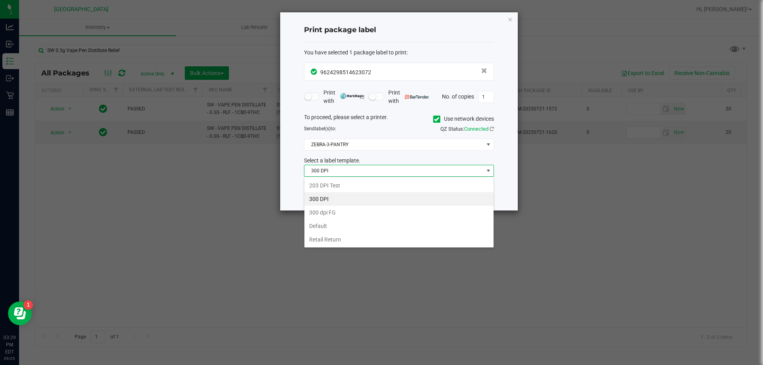
scroll to position [12, 190]
click at [331, 186] on li "203 DPI Test" at bounding box center [399, 186] width 189 height 14
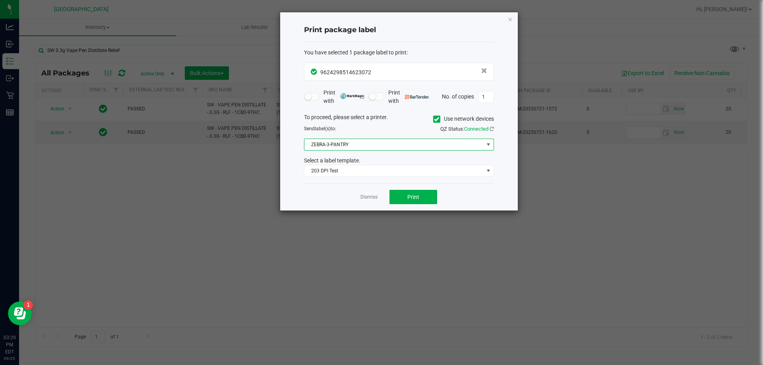
click at [355, 142] on span "ZEBRA-3-PANTRY" at bounding box center [394, 144] width 179 height 11
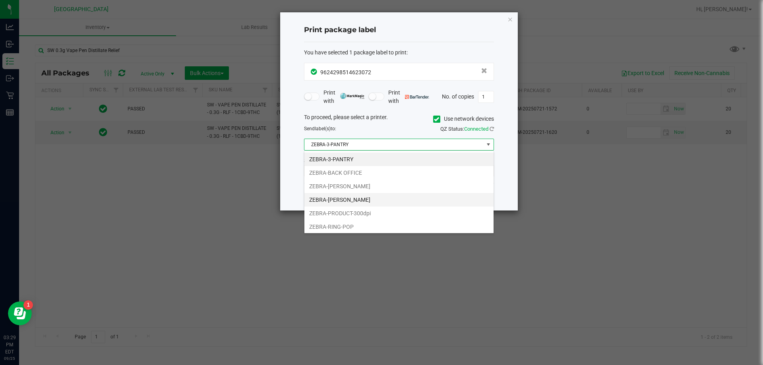
click at [348, 202] on li "ZEBRA-LIONEL-RICHIE" at bounding box center [399, 200] width 189 height 14
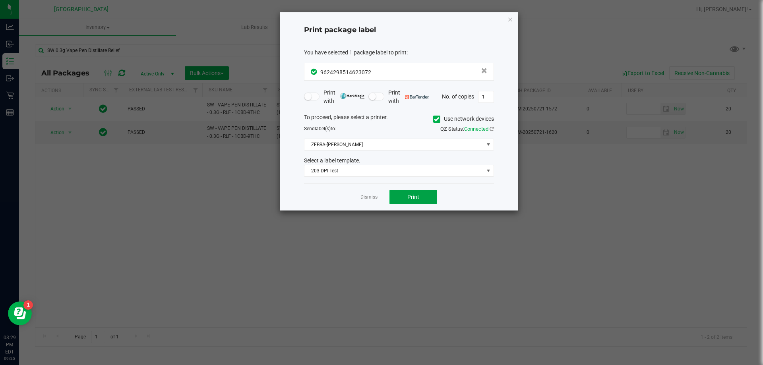
click at [419, 194] on button "Print" at bounding box center [414, 197] width 48 height 14
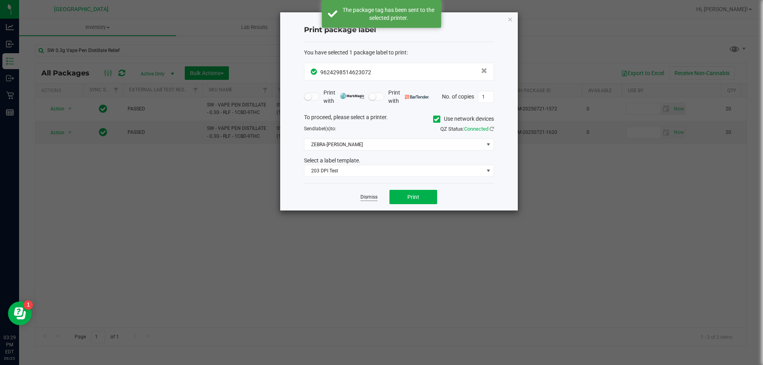
click at [367, 194] on link "Dismiss" at bounding box center [369, 197] width 17 height 7
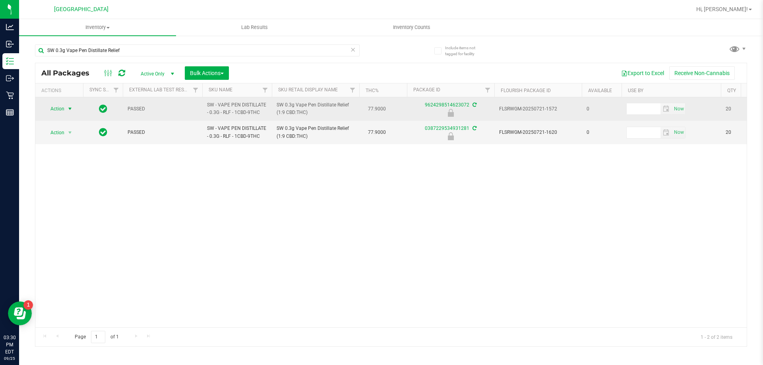
click at [67, 111] on span "select" at bounding box center [70, 109] width 6 height 6
click at [69, 107] on span "select" at bounding box center [70, 109] width 6 height 6
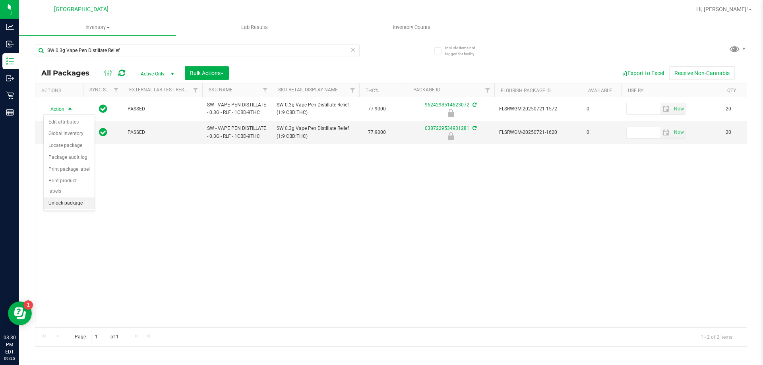
click at [72, 198] on li "Unlock package" at bounding box center [69, 204] width 51 height 12
